Goal: Transaction & Acquisition: Book appointment/travel/reservation

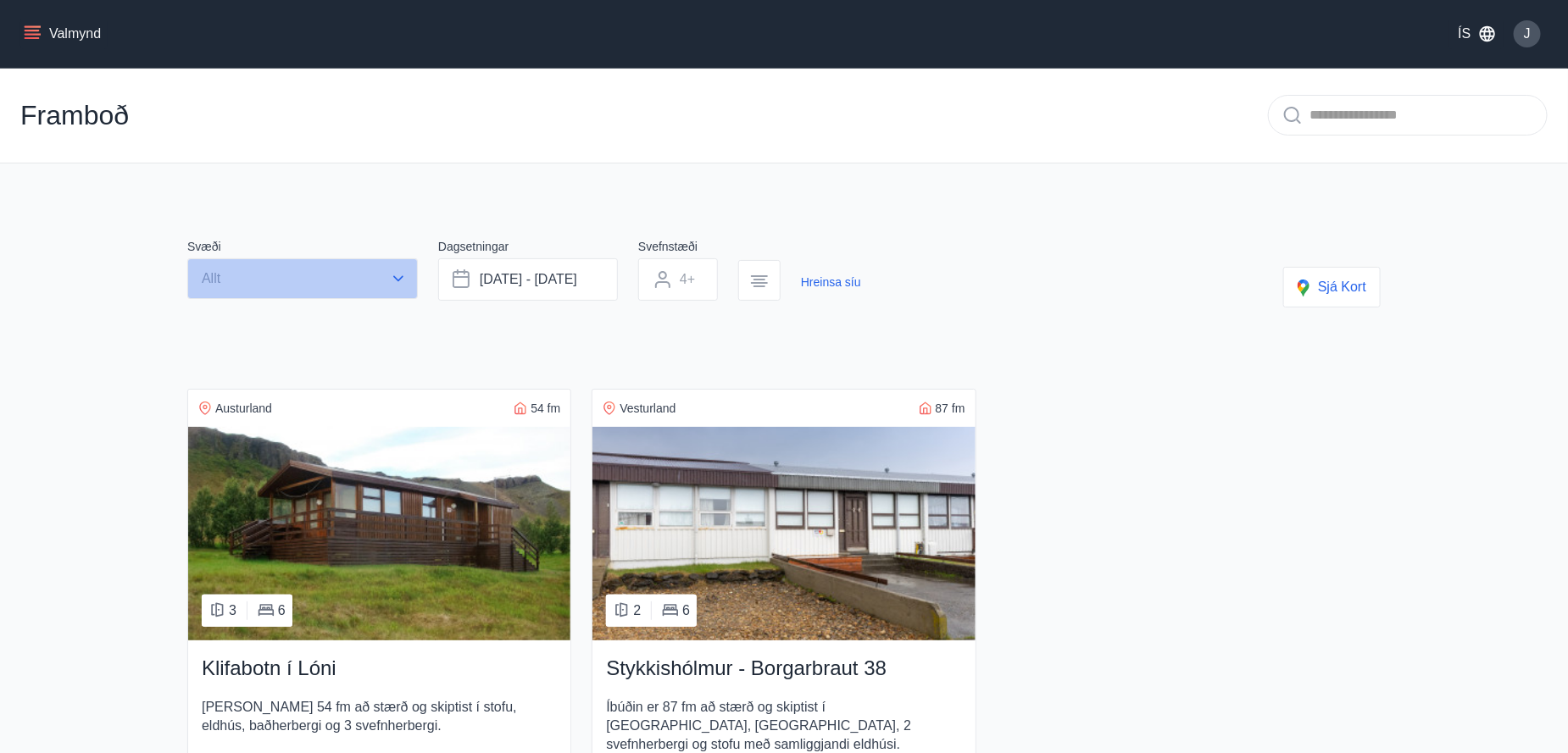
click at [406, 281] on icon "button" at bounding box center [398, 278] width 17 height 17
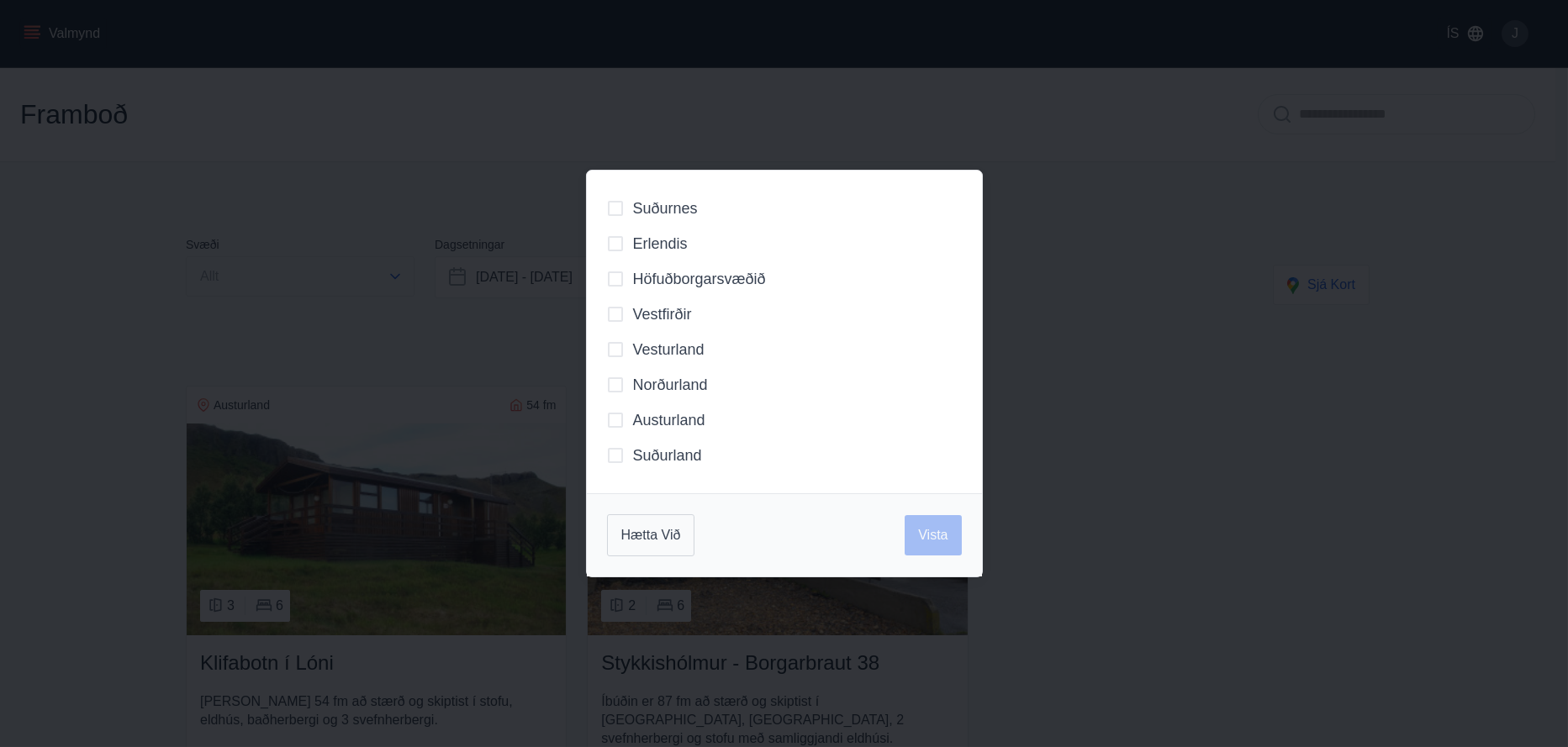
click at [403, 279] on div "Suðurnes Erlendis Höfuðborgarsvæðið [GEOGRAPHIC_DATA] [GEOGRAPHIC_DATA] [GEOGRA…" at bounding box center [784, 374] width 1568 height 747
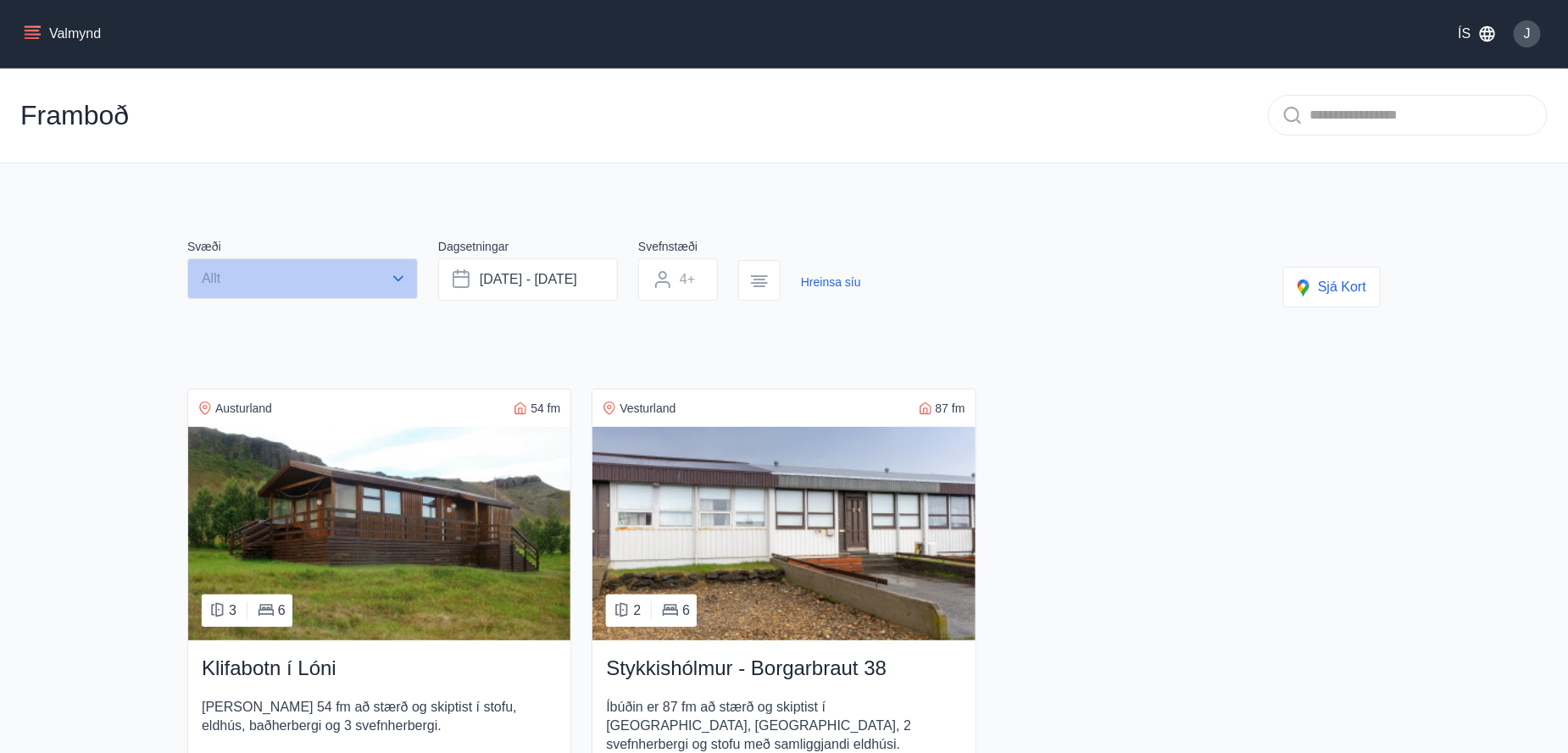
click at [350, 292] on button "Allt" at bounding box center [303, 278] width 231 height 41
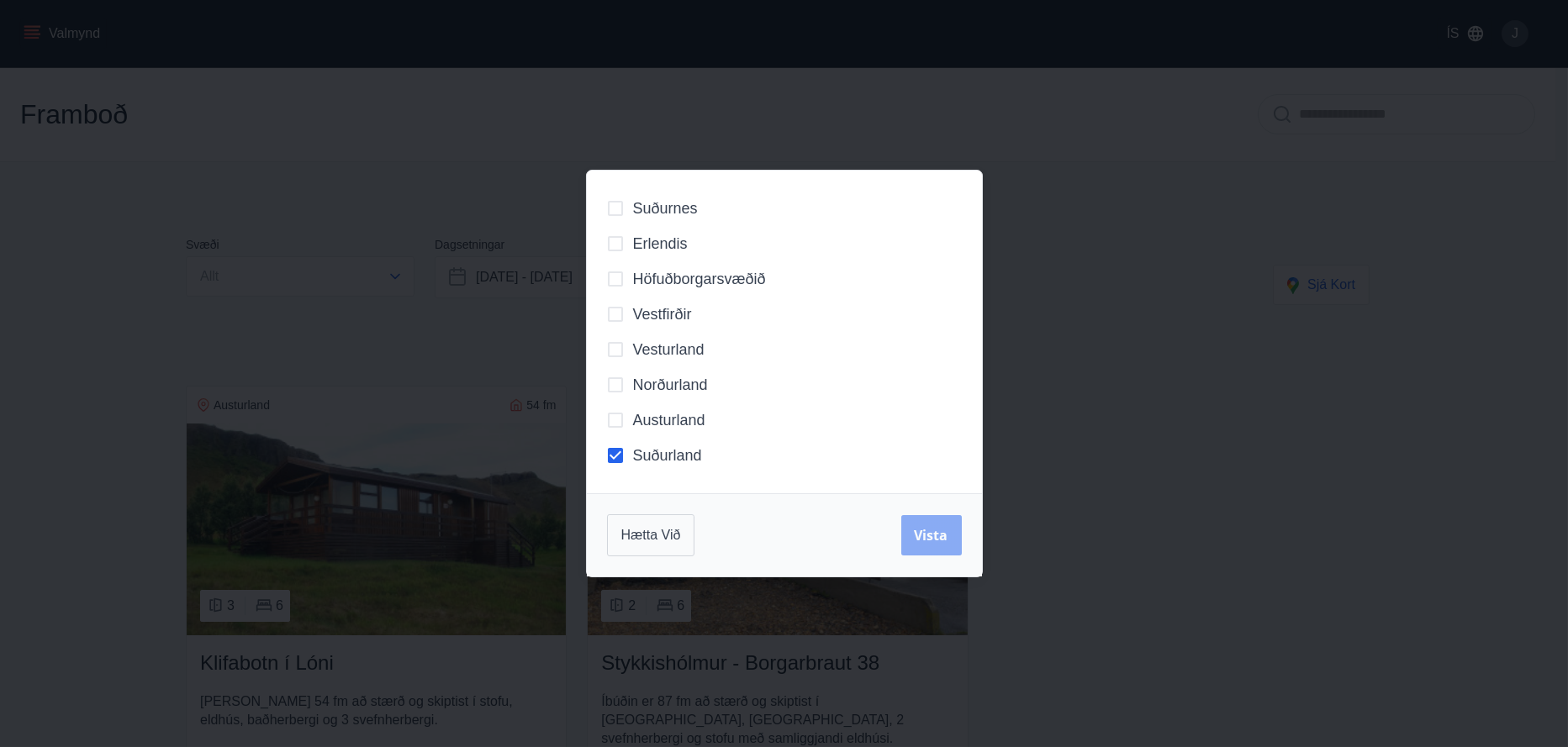
click at [923, 541] on span "Vista" at bounding box center [932, 535] width 34 height 19
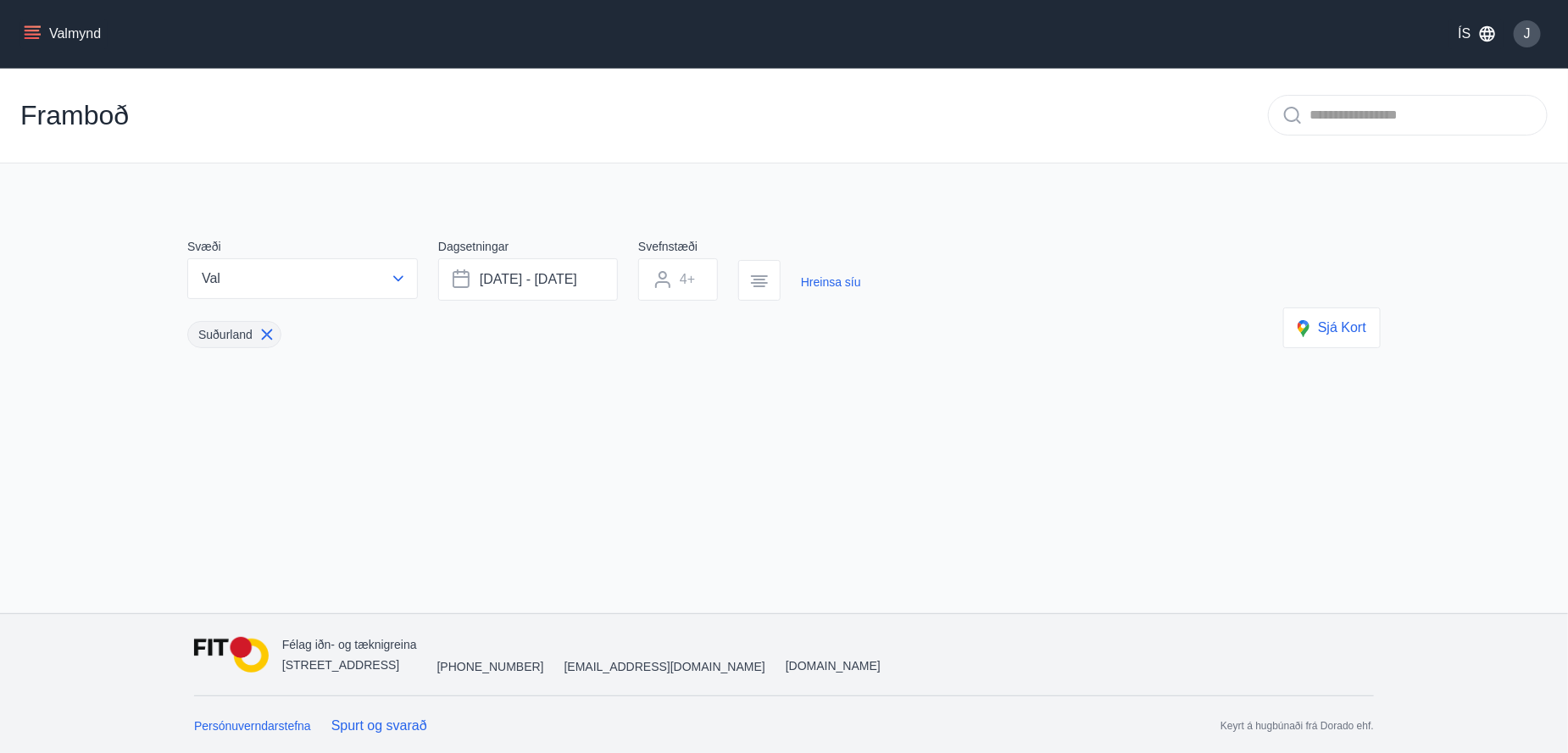
click at [755, 281] on icon "button" at bounding box center [759, 281] width 21 height 21
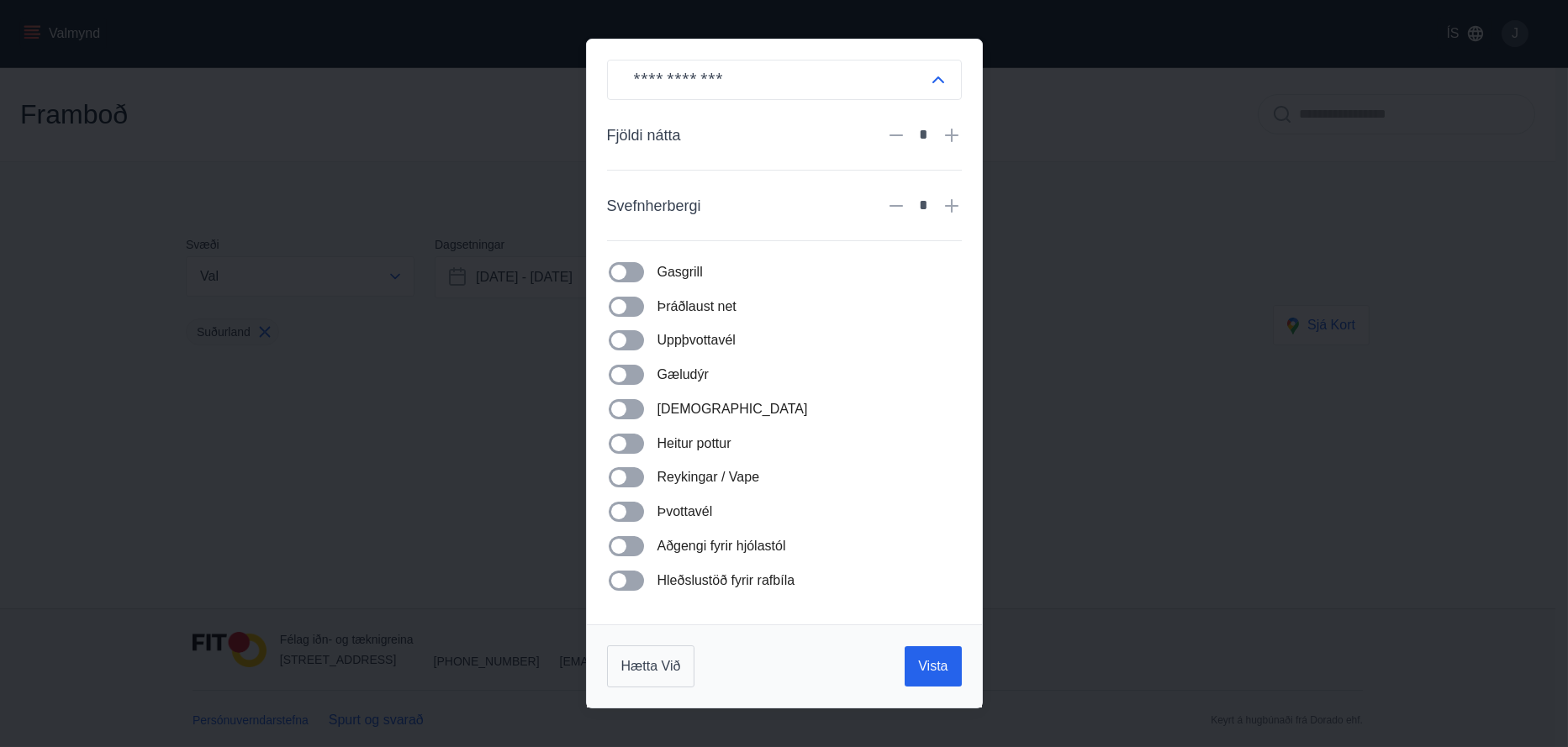
click at [749, 279] on div "Gasgrill" at bounding box center [795, 273] width 334 height 21
click at [672, 664] on span "Hætta við" at bounding box center [651, 666] width 60 height 19
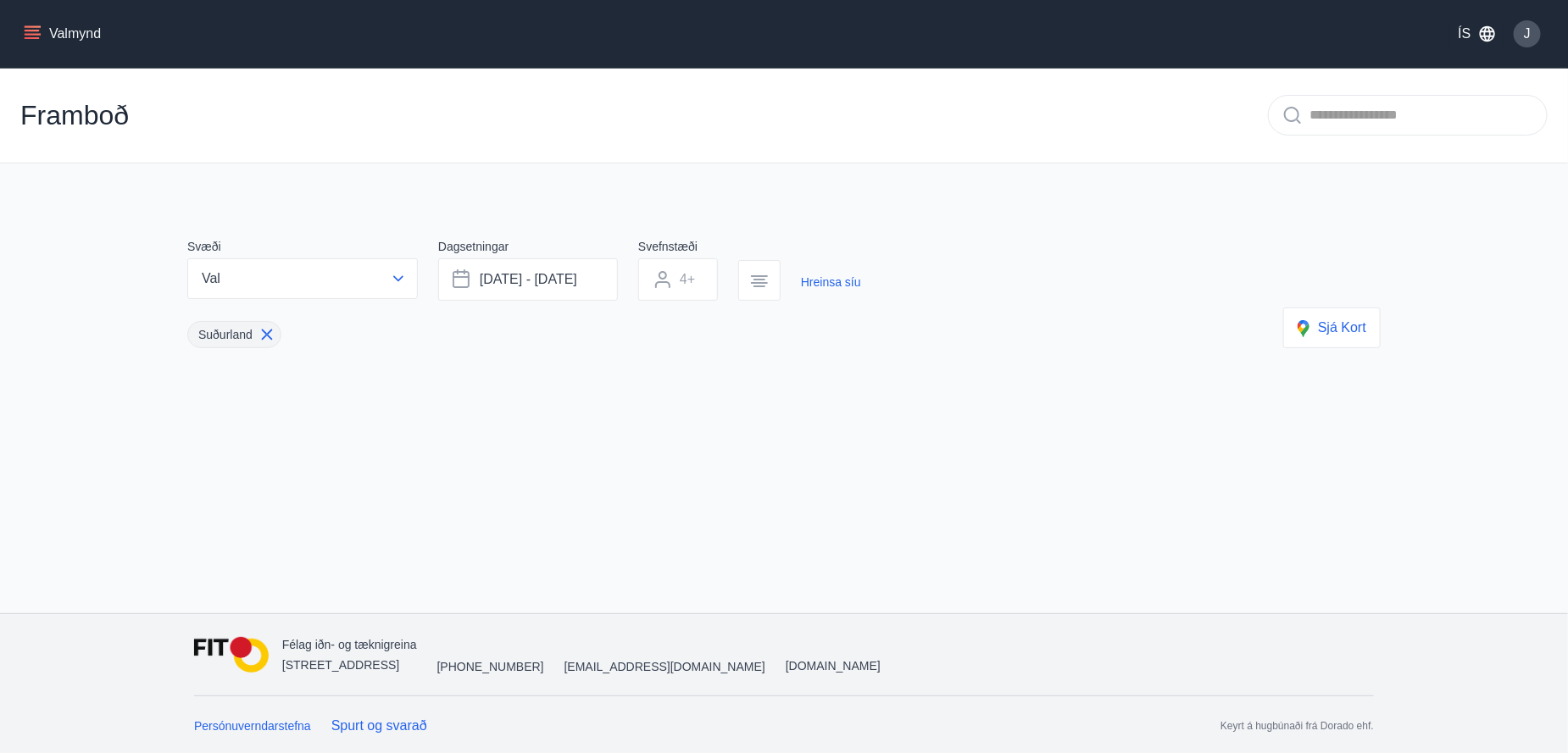
click at [264, 336] on icon at bounding box center [267, 335] width 11 height 11
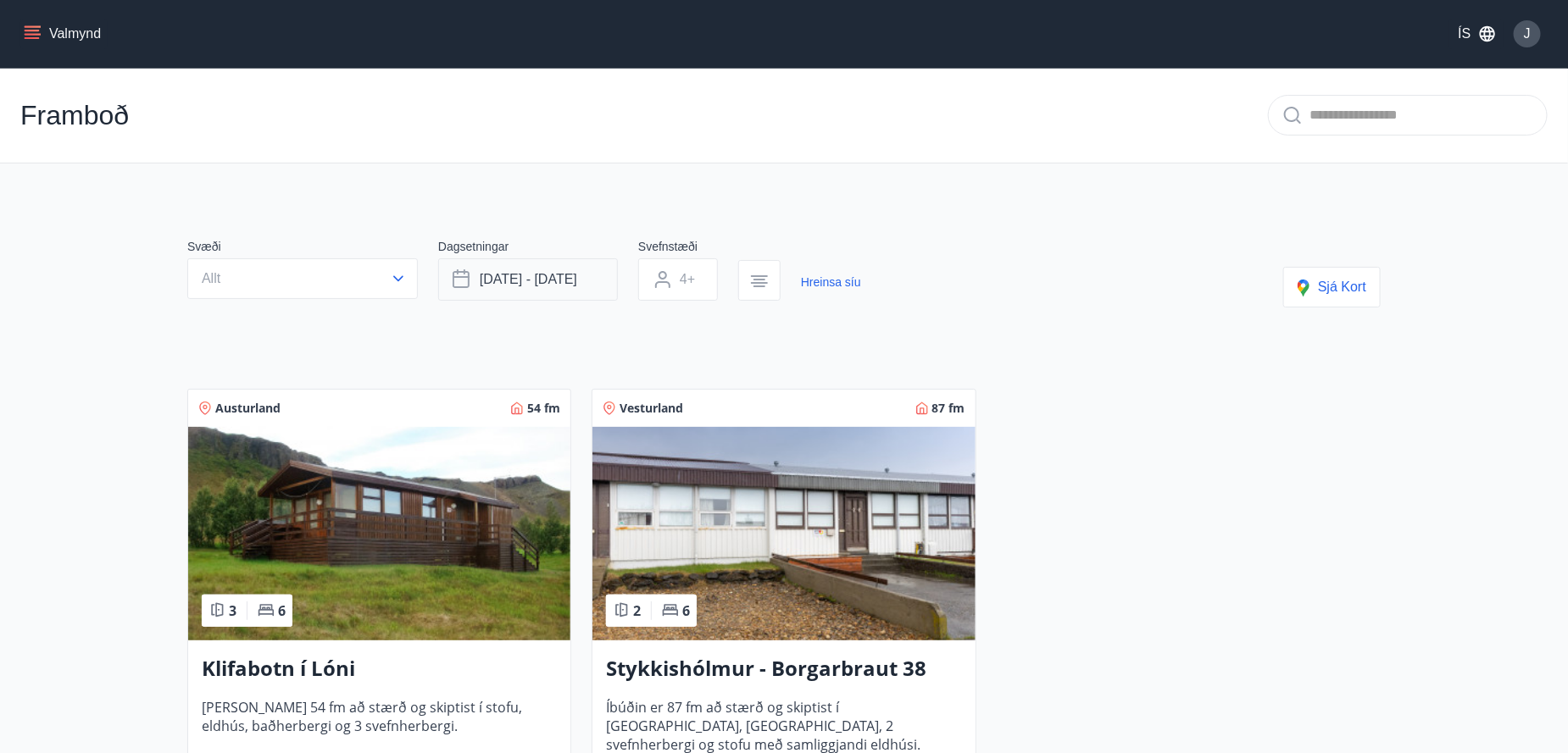
click at [537, 287] on span "[DATE] - [DATE]" at bounding box center [528, 279] width 97 height 19
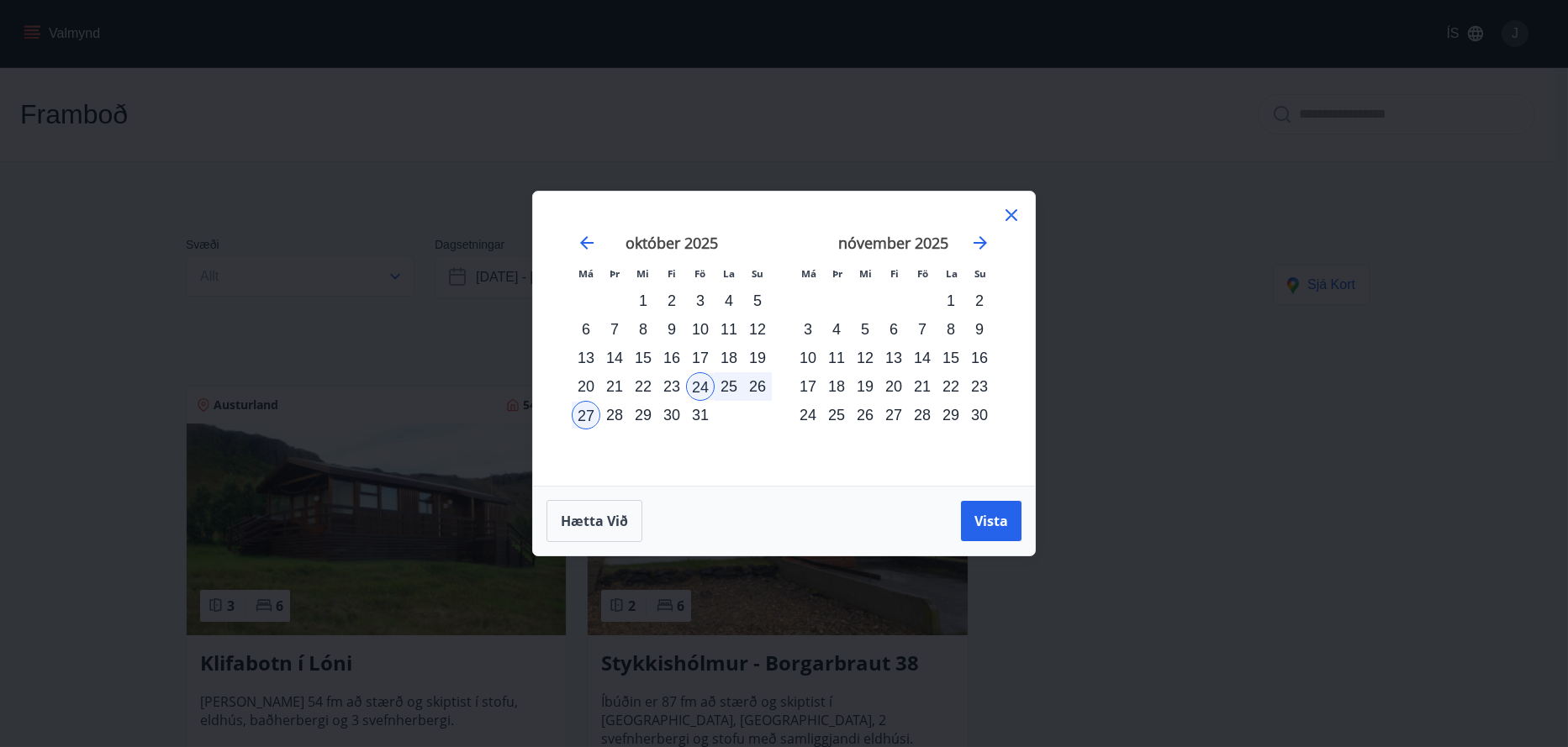
click at [755, 385] on div "26" at bounding box center [757, 387] width 29 height 29
click at [1001, 524] on span "Vista" at bounding box center [991, 521] width 34 height 19
